Goal: Check status: Check status

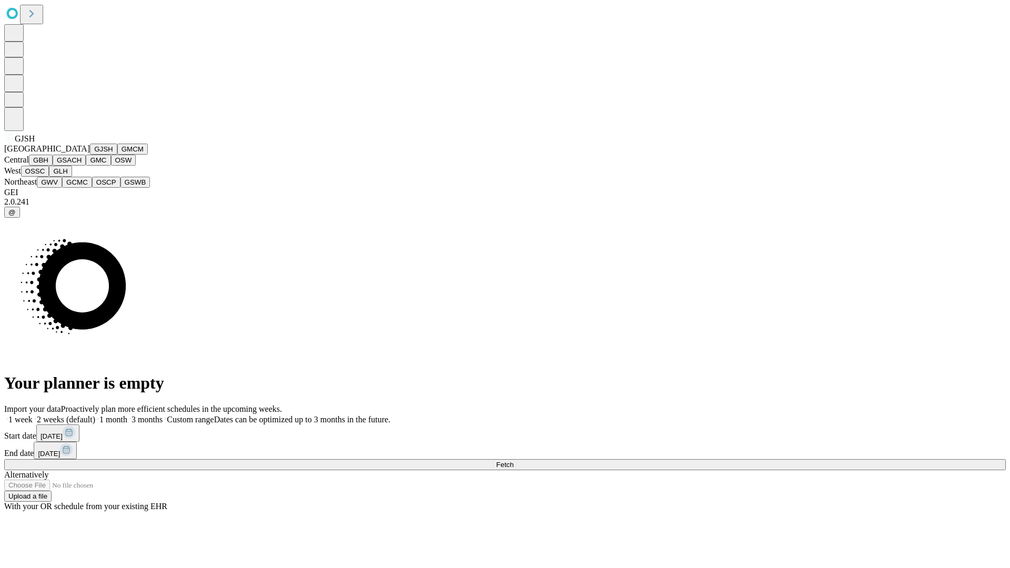
click at [90, 155] on button "GJSH" at bounding box center [103, 149] width 27 height 11
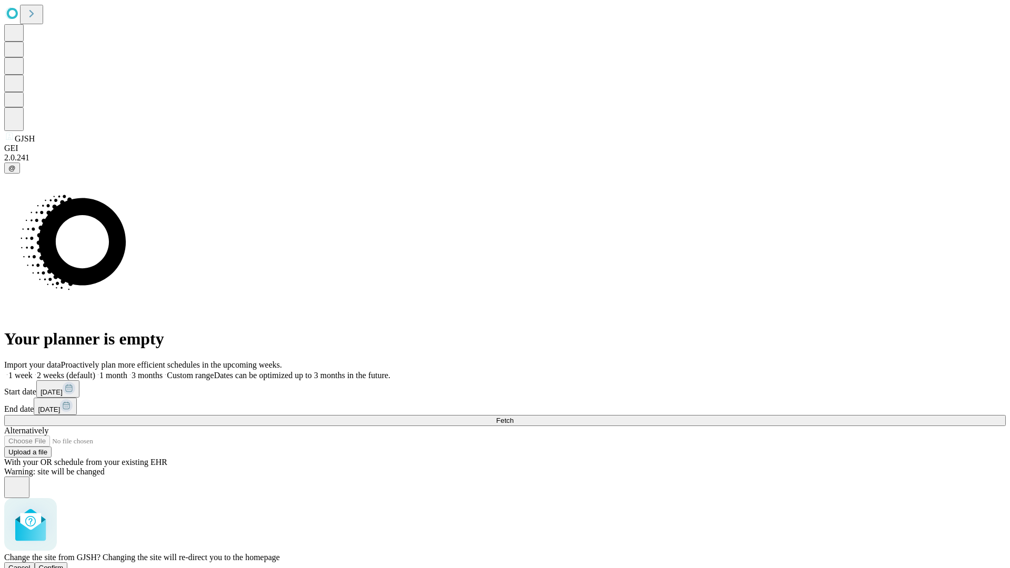
click at [64, 564] on span "Confirm" at bounding box center [51, 568] width 25 height 8
click at [95, 371] on label "2 weeks (default)" at bounding box center [64, 375] width 63 height 9
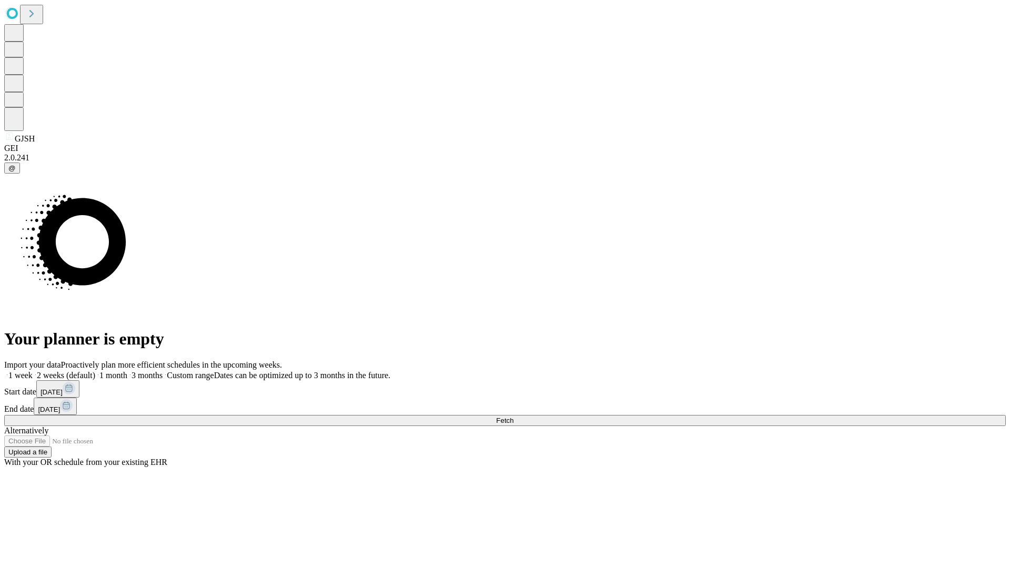
click at [514, 417] on span "Fetch" at bounding box center [504, 421] width 17 height 8
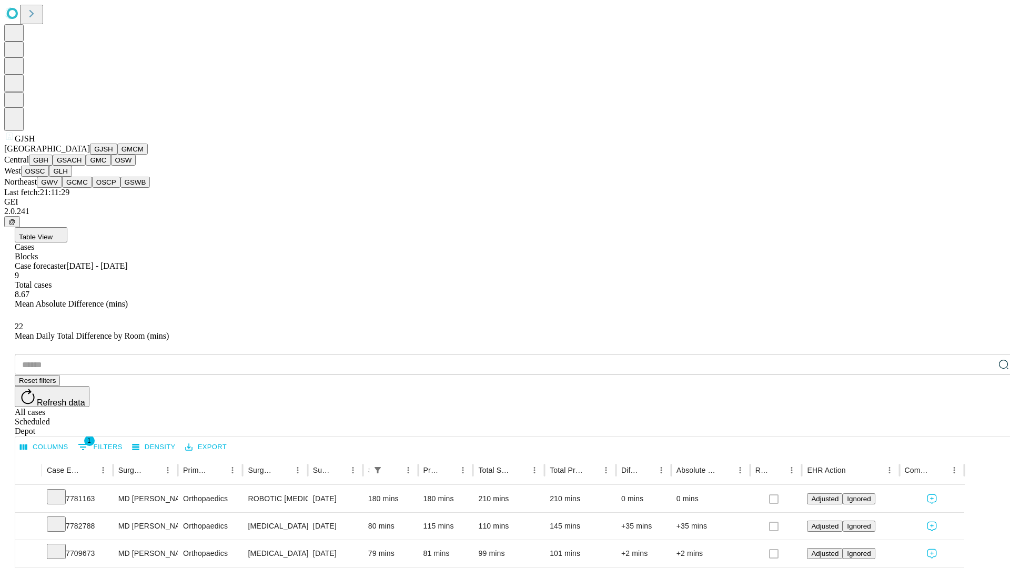
click at [117, 155] on button "GMCM" at bounding box center [132, 149] width 31 height 11
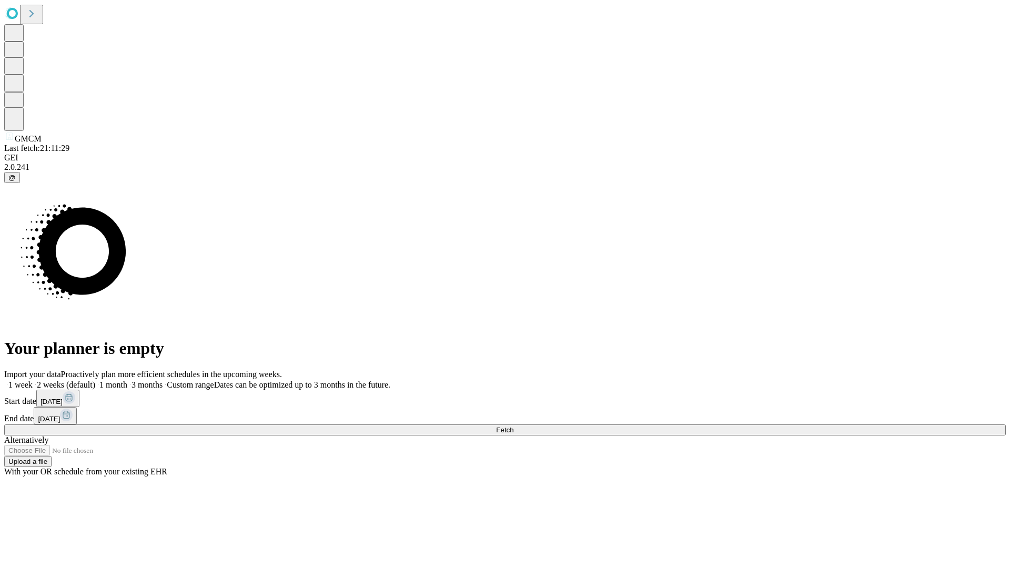
click at [95, 380] on label "2 weeks (default)" at bounding box center [64, 384] width 63 height 9
click at [514, 426] on span "Fetch" at bounding box center [504, 430] width 17 height 8
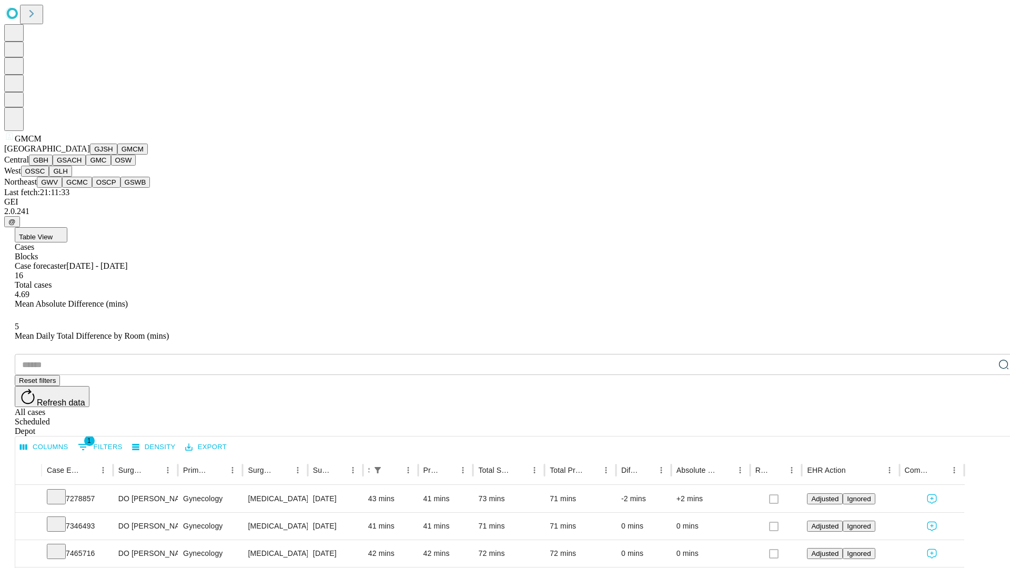
click at [53, 166] on button "GBH" at bounding box center [41, 160] width 24 height 11
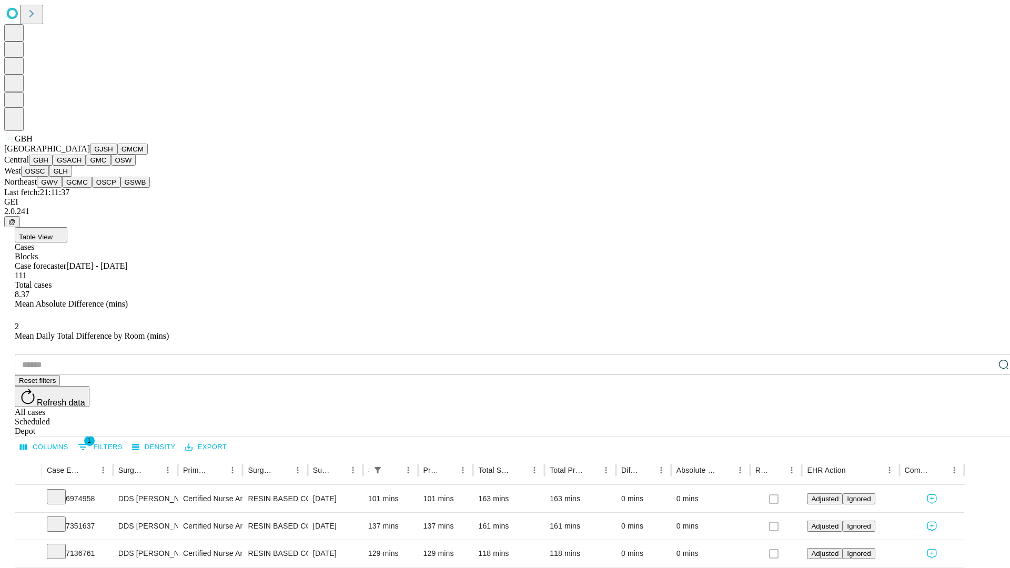
click at [82, 166] on button "GSACH" at bounding box center [69, 160] width 33 height 11
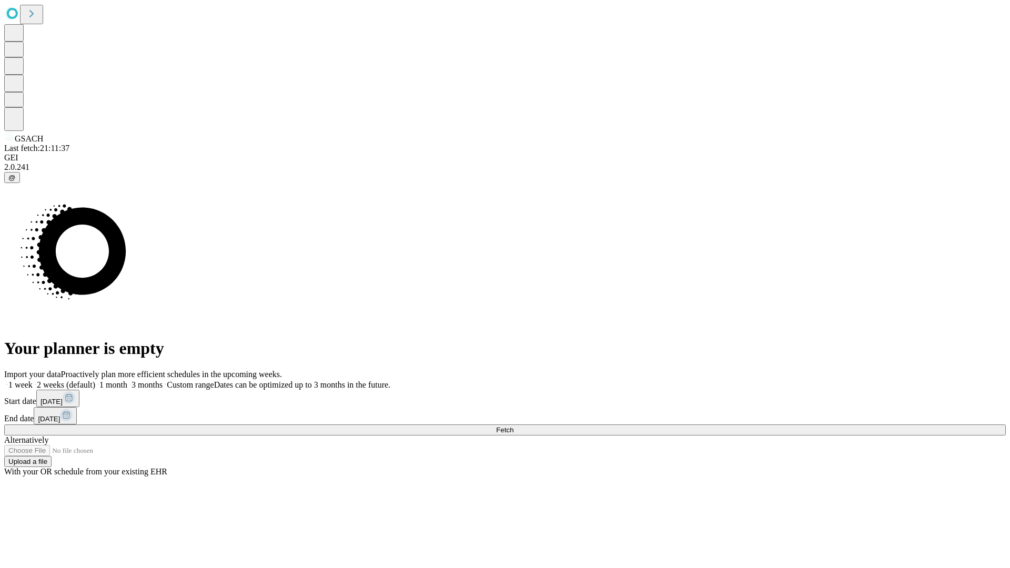
click at [95, 380] on label "2 weeks (default)" at bounding box center [64, 384] width 63 height 9
click at [514, 426] on span "Fetch" at bounding box center [504, 430] width 17 height 8
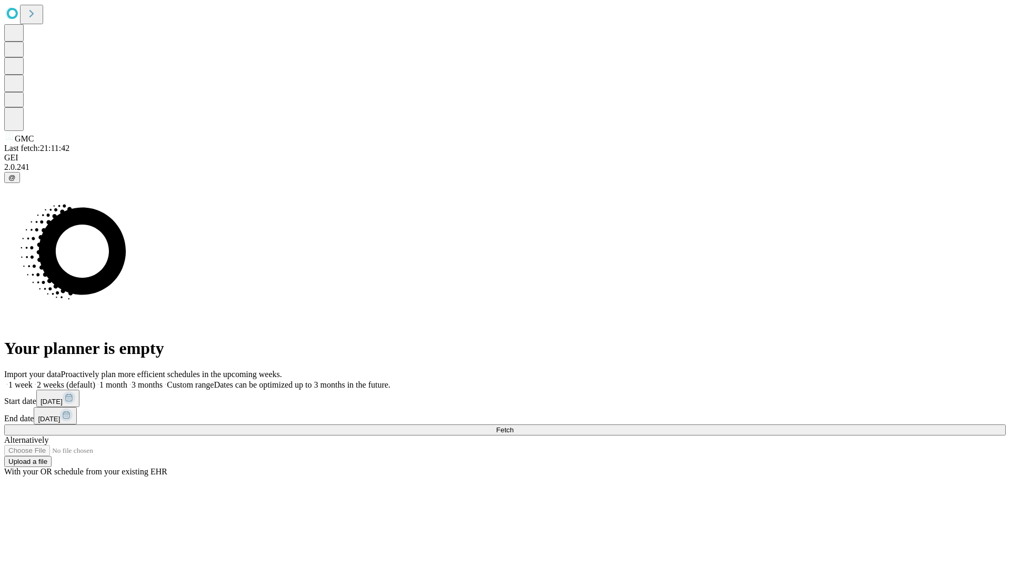
click at [95, 380] on label "2 weeks (default)" at bounding box center [64, 384] width 63 height 9
click at [514, 426] on span "Fetch" at bounding box center [504, 430] width 17 height 8
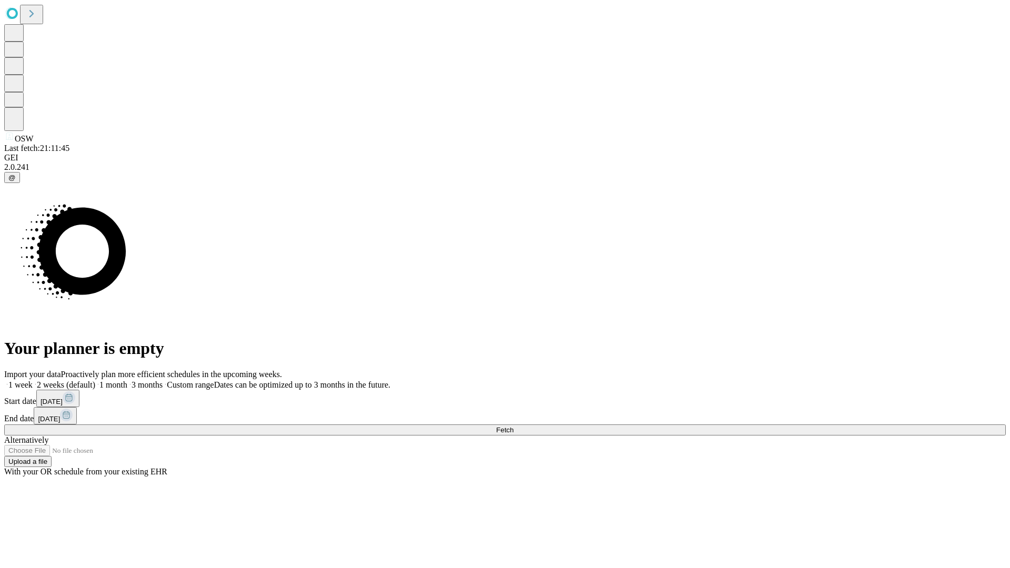
click at [95, 380] on label "2 weeks (default)" at bounding box center [64, 384] width 63 height 9
click at [514, 426] on span "Fetch" at bounding box center [504, 430] width 17 height 8
click at [95, 380] on label "2 weeks (default)" at bounding box center [64, 384] width 63 height 9
click at [514, 426] on span "Fetch" at bounding box center [504, 430] width 17 height 8
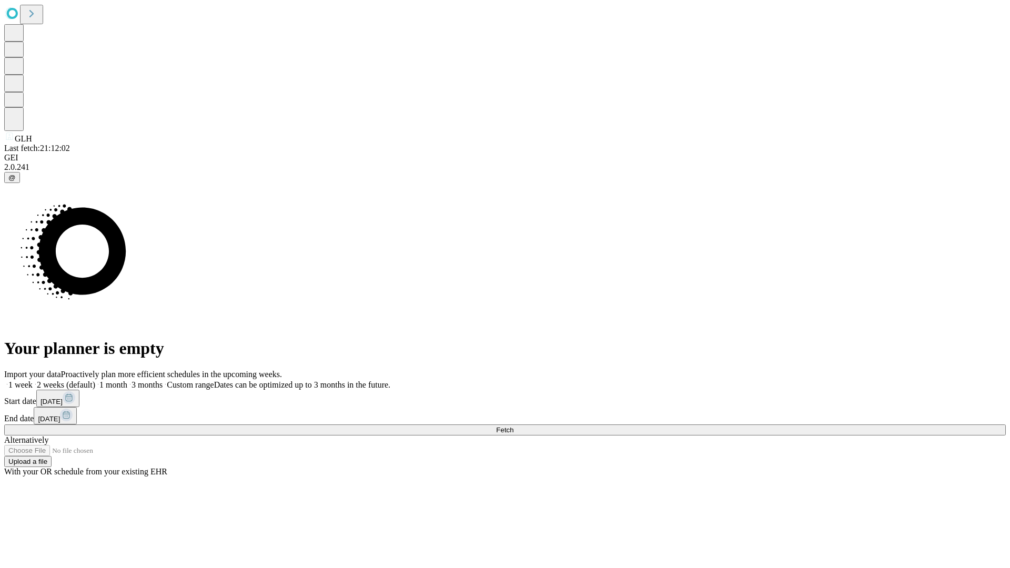
click at [95, 380] on label "2 weeks (default)" at bounding box center [64, 384] width 63 height 9
click at [514, 426] on span "Fetch" at bounding box center [504, 430] width 17 height 8
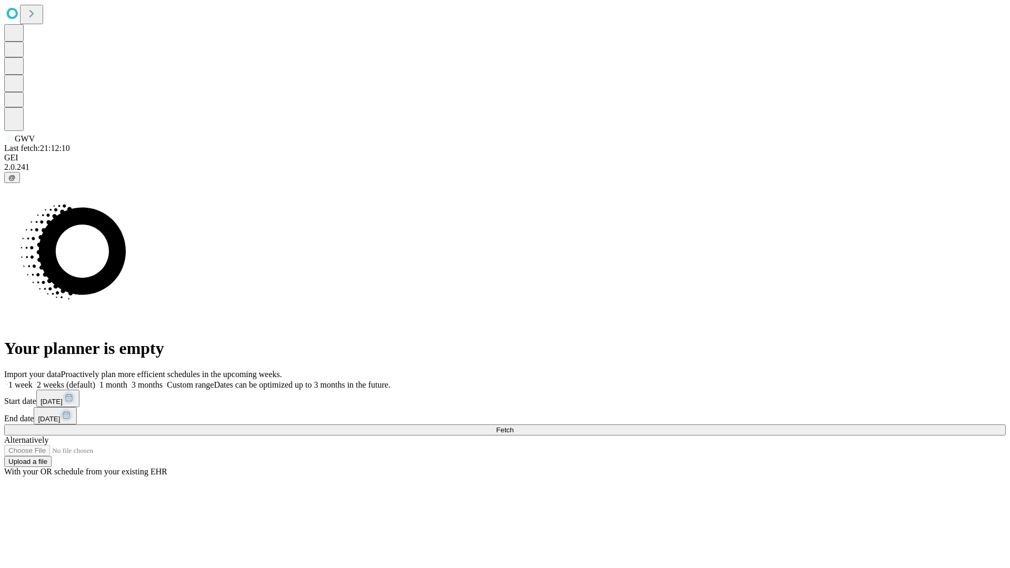
click at [514, 426] on span "Fetch" at bounding box center [504, 430] width 17 height 8
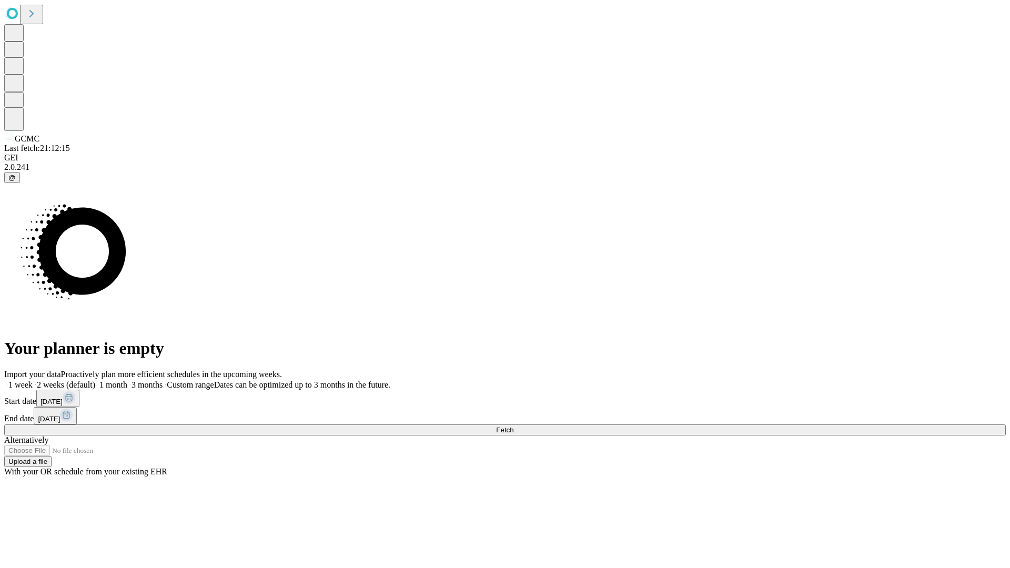
click at [95, 380] on label "2 weeks (default)" at bounding box center [64, 384] width 63 height 9
click at [514, 426] on span "Fetch" at bounding box center [504, 430] width 17 height 8
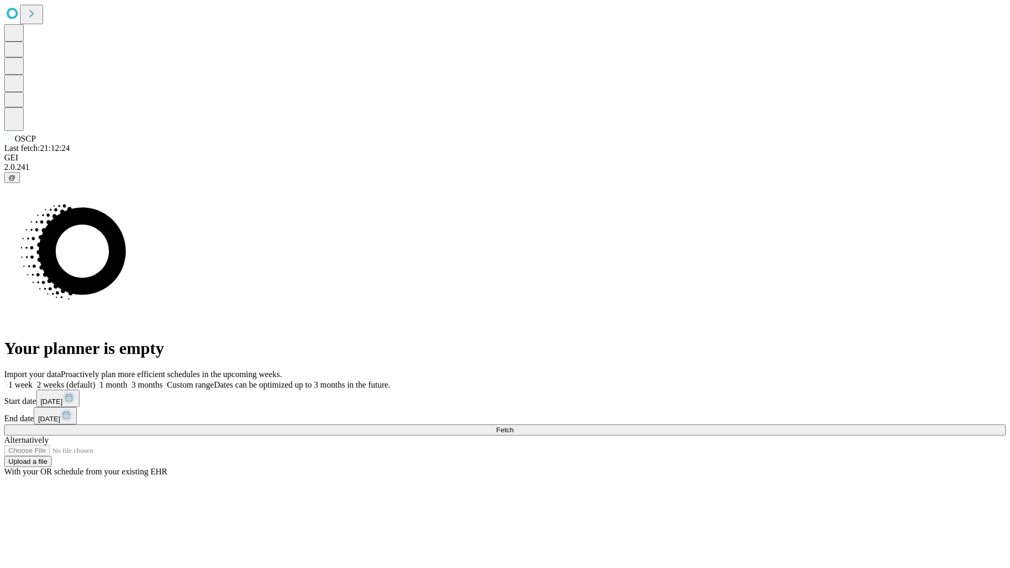
click at [95, 380] on label "2 weeks (default)" at bounding box center [64, 384] width 63 height 9
click at [514, 426] on span "Fetch" at bounding box center [504, 430] width 17 height 8
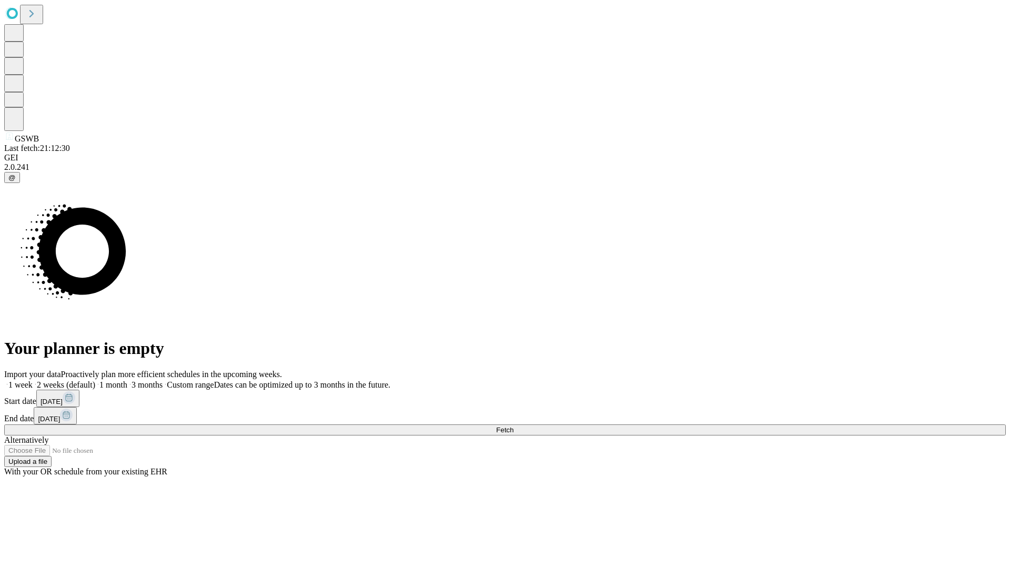
click at [95, 380] on label "2 weeks (default)" at bounding box center [64, 384] width 63 height 9
click at [514, 426] on span "Fetch" at bounding box center [504, 430] width 17 height 8
